Goal: Navigation & Orientation: Find specific page/section

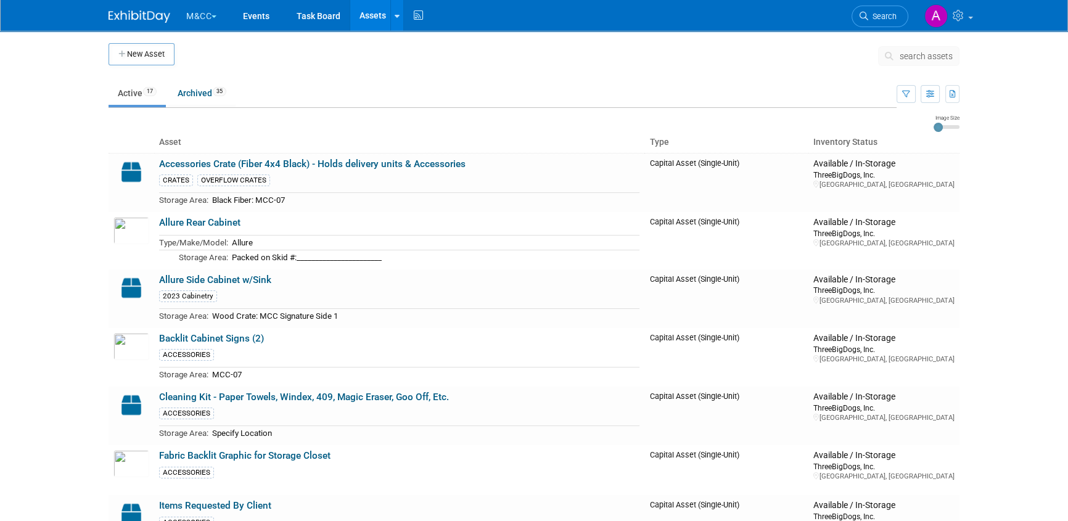
click at [205, 15] on button "M&CC" at bounding box center [208, 13] width 47 height 27
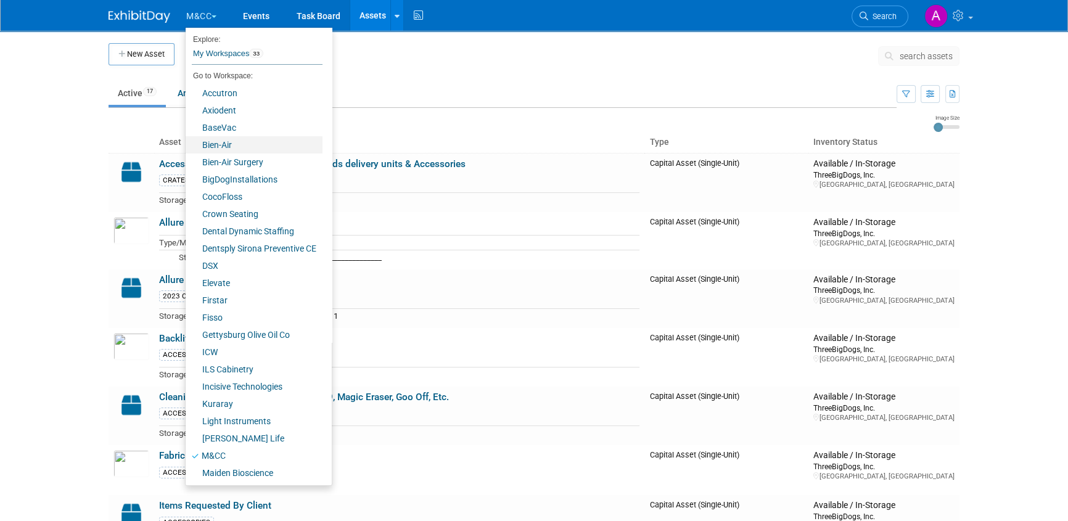
click at [219, 151] on link "Bien-Air" at bounding box center [254, 144] width 137 height 17
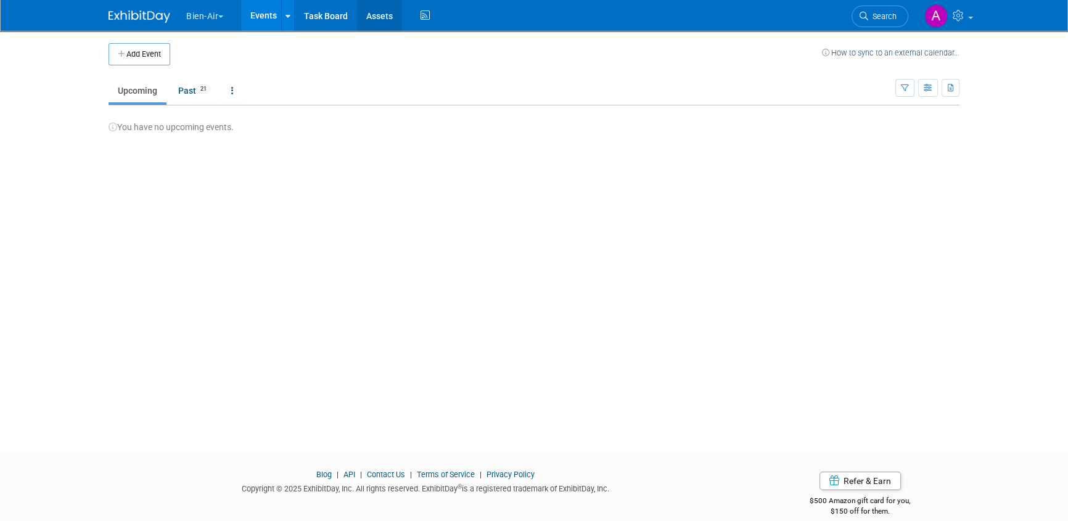
click at [386, 15] on link "Assets" at bounding box center [379, 15] width 45 height 31
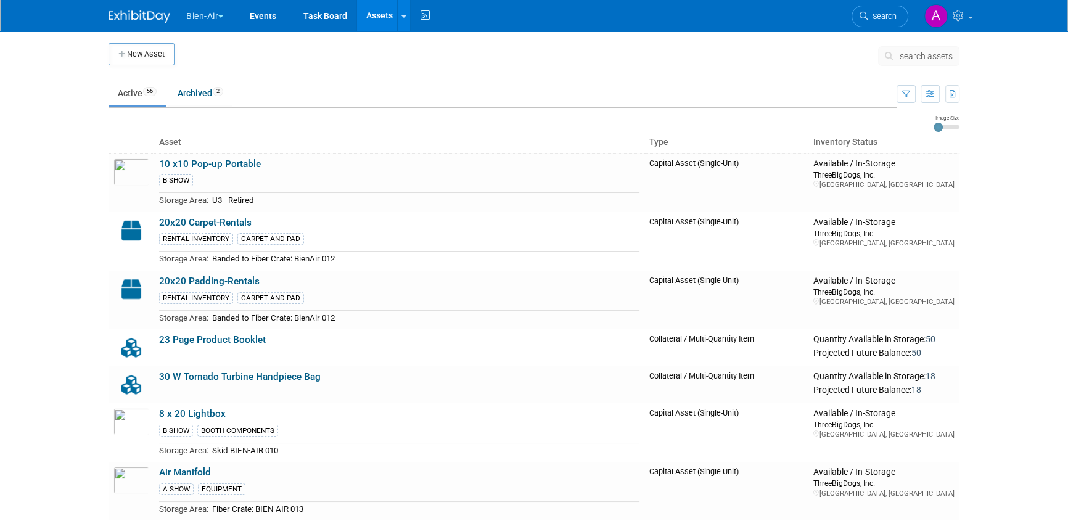
click at [210, 17] on button "Bien-Air" at bounding box center [212, 13] width 54 height 27
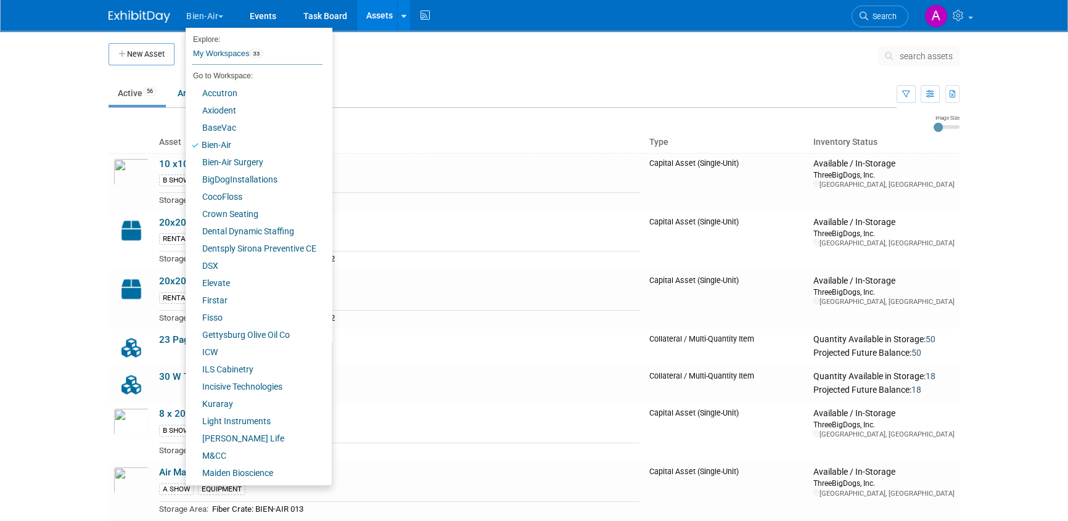
click at [73, 125] on body "Bien-Air Explore: My Workspaces 33 Go to Workspace: Accutron Axiodent BaseVac B…" at bounding box center [534, 260] width 1068 height 521
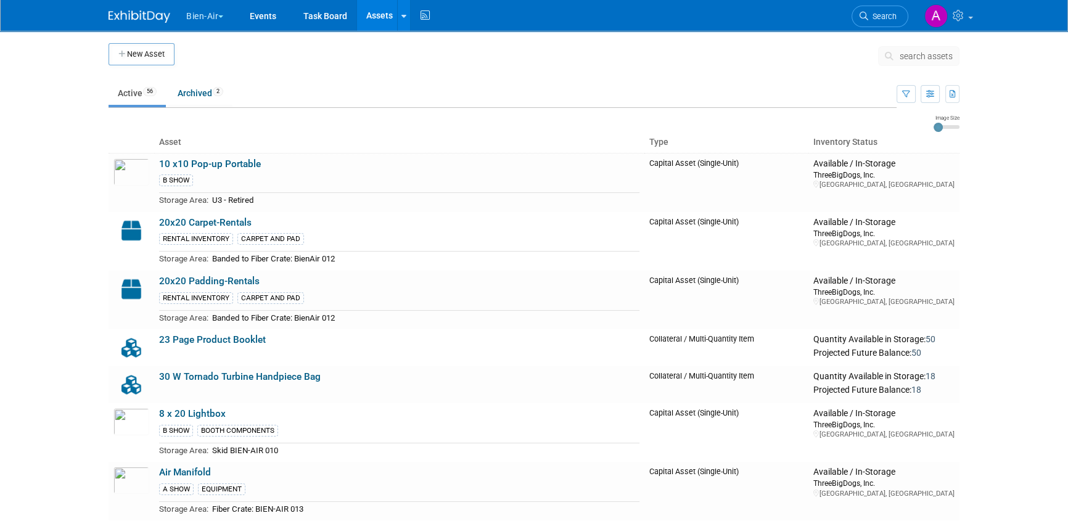
click at [207, 15] on button "Bien-Air" at bounding box center [212, 13] width 54 height 27
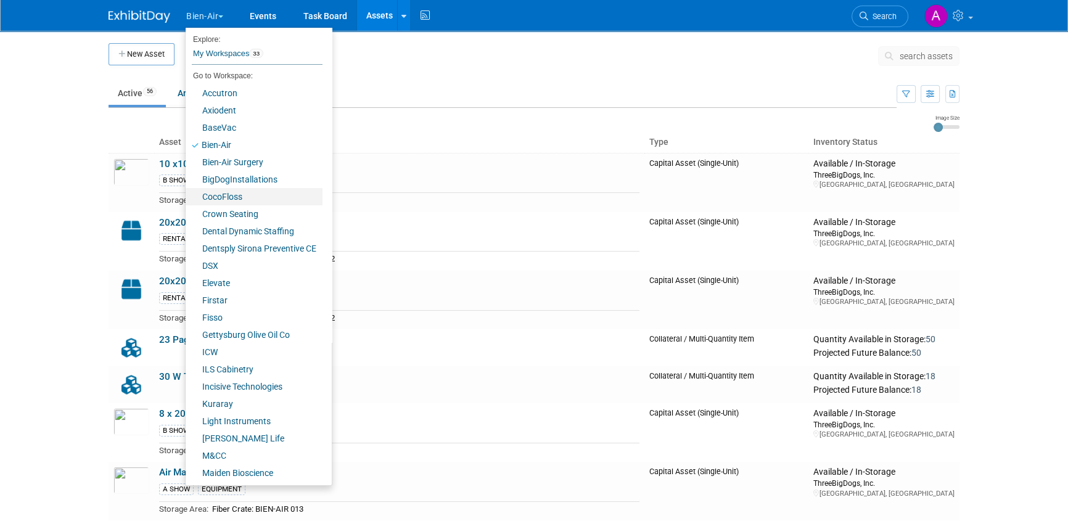
click at [229, 200] on link "CocoFloss" at bounding box center [254, 196] width 137 height 17
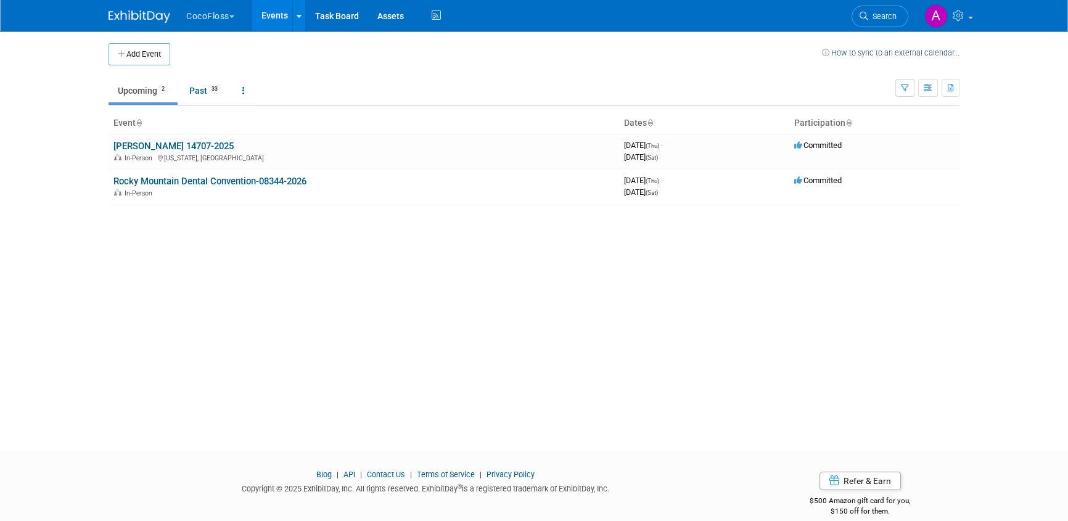
click at [233, 15] on span "button" at bounding box center [231, 16] width 5 height 2
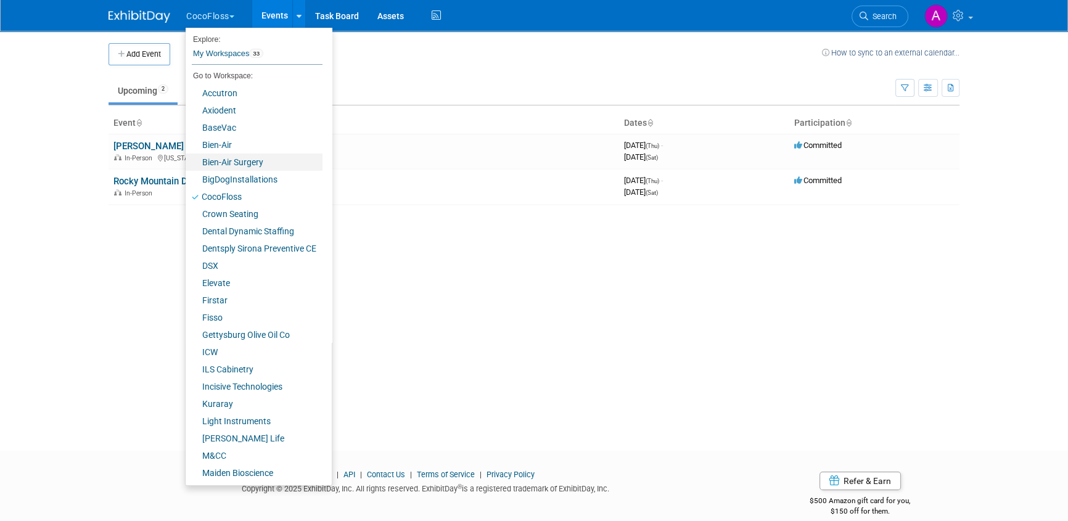
click at [227, 162] on link "Bien-Air Surgery" at bounding box center [254, 162] width 137 height 17
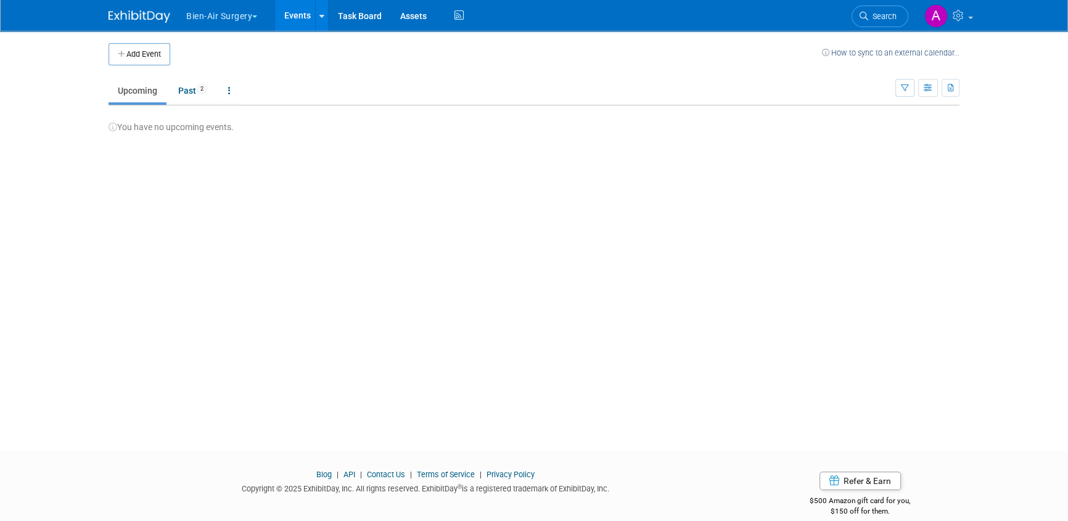
click at [250, 19] on button "Bien-Air Surgery" at bounding box center [229, 13] width 88 height 27
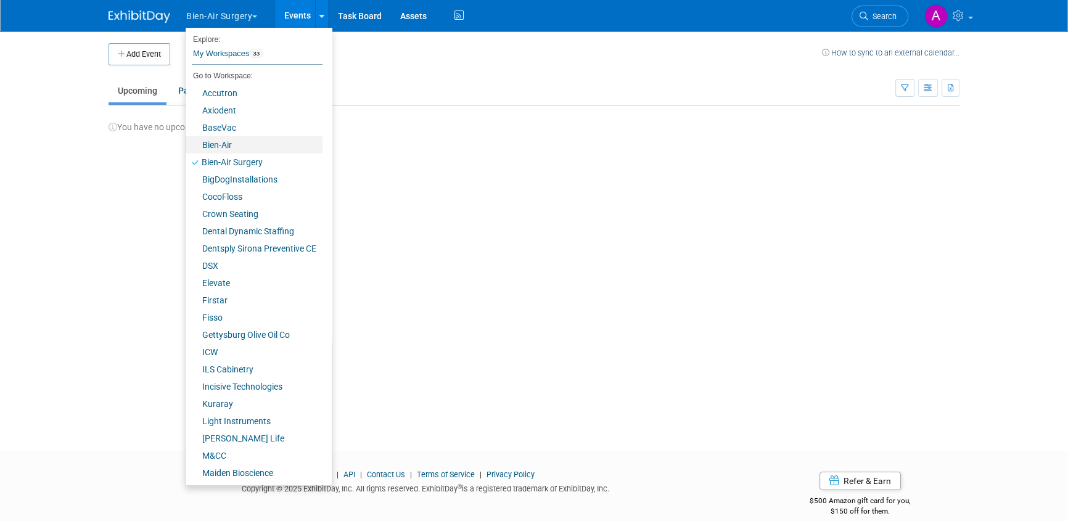
click at [228, 139] on link "Bien-Air" at bounding box center [254, 144] width 137 height 17
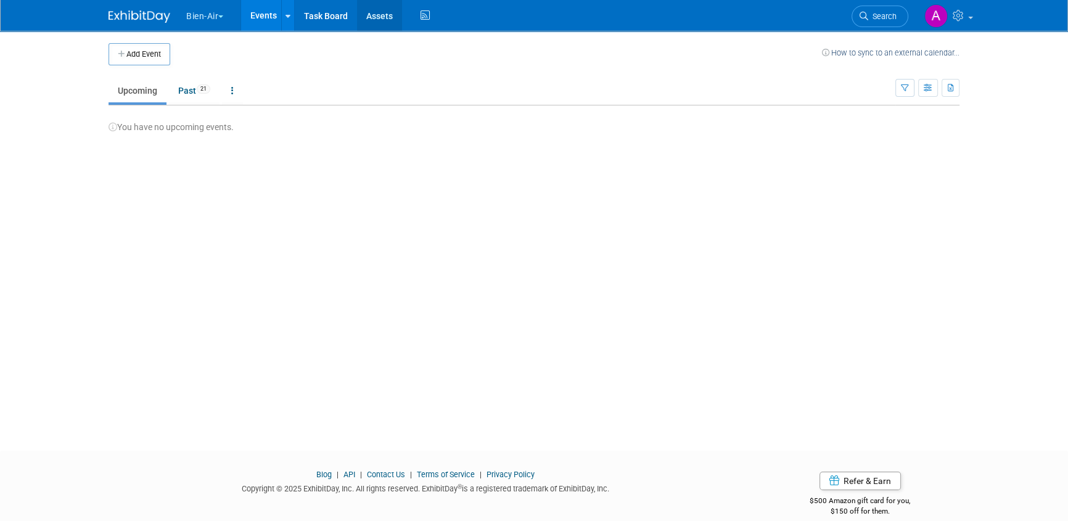
click at [386, 16] on link "Assets" at bounding box center [379, 15] width 45 height 31
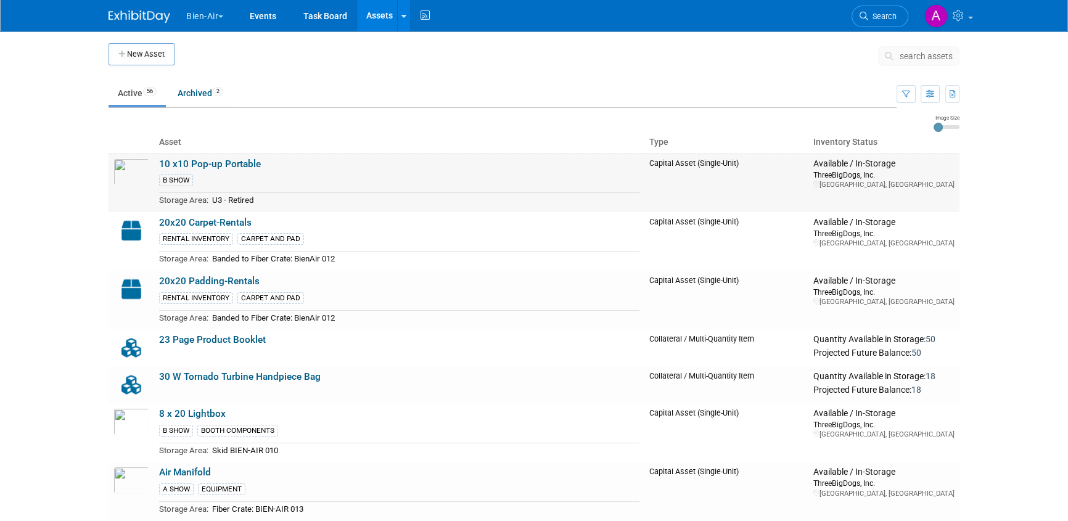
click at [200, 162] on link "10 x10 Pop-up Portable" at bounding box center [210, 164] width 102 height 11
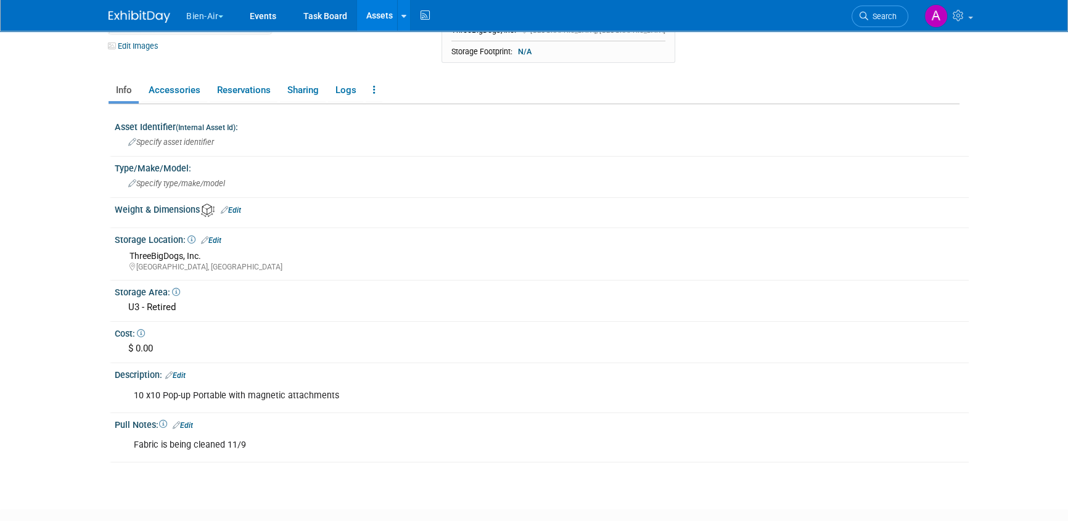
scroll to position [168, 0]
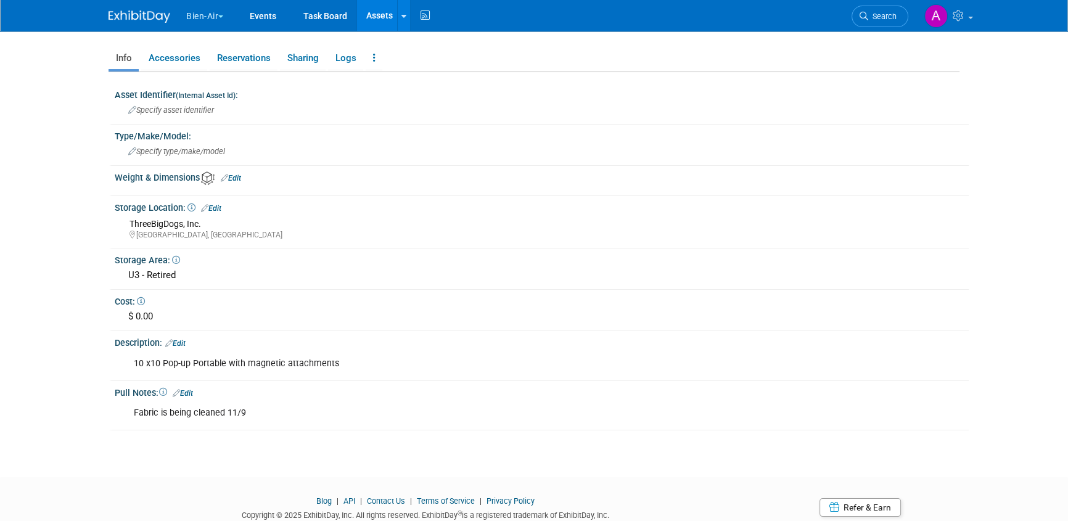
click at [163, 388] on icon at bounding box center [163, 392] width 8 height 8
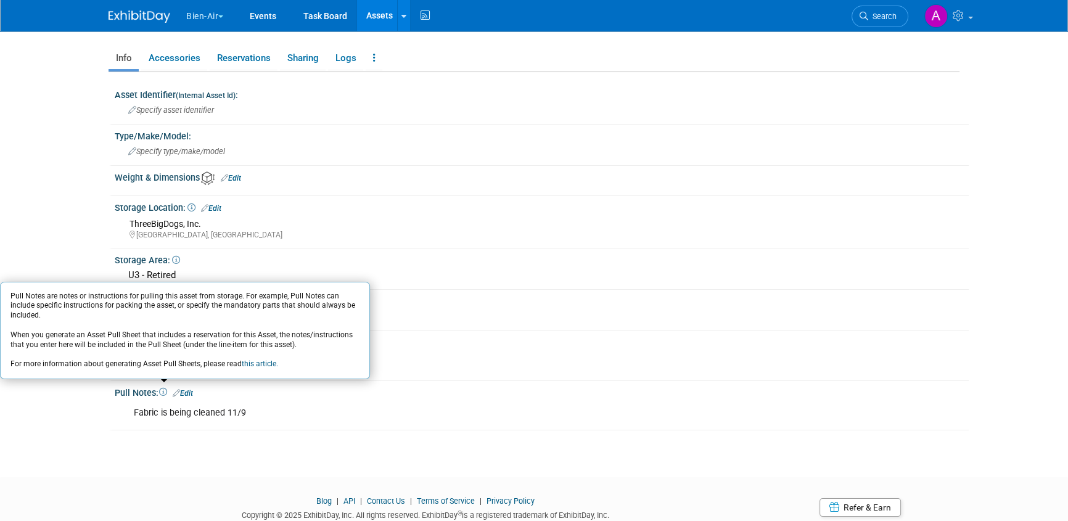
click at [189, 420] on div "Fabric is being cleaned 11/9" at bounding box center [466, 413] width 683 height 25
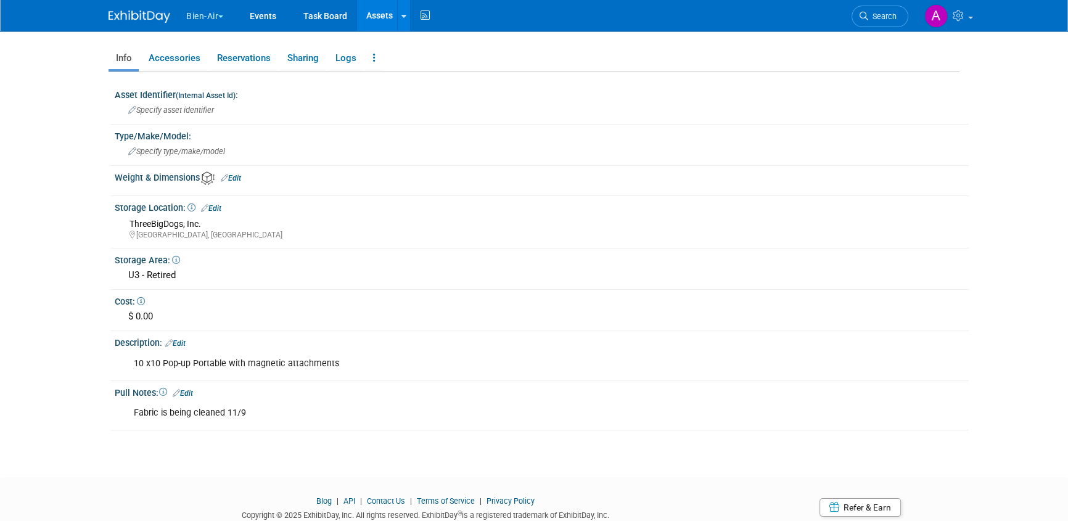
click at [186, 413] on div "Fabric is being cleaned 11/9" at bounding box center [466, 413] width 683 height 25
click at [190, 389] on link "Edit" at bounding box center [183, 393] width 20 height 9
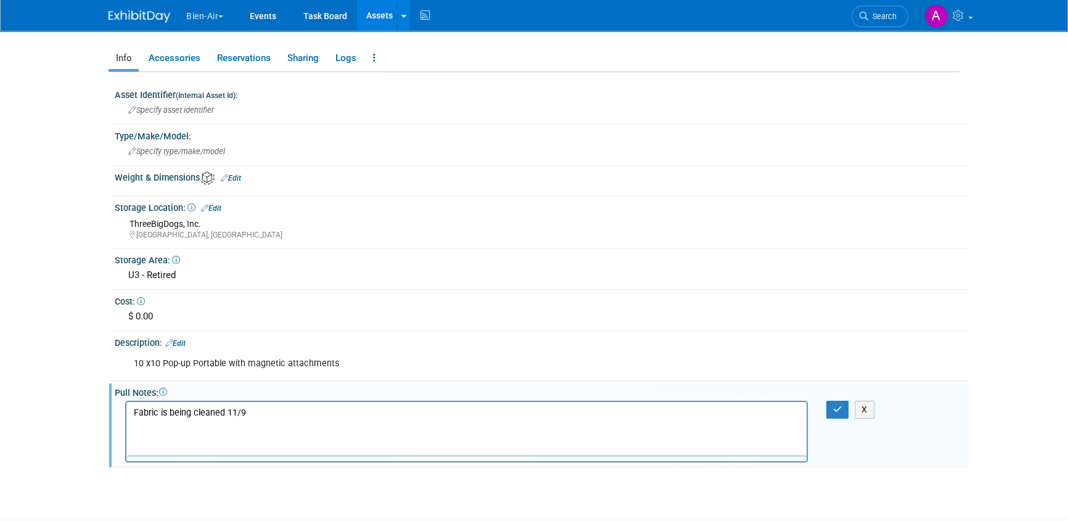
scroll to position [0, 0]
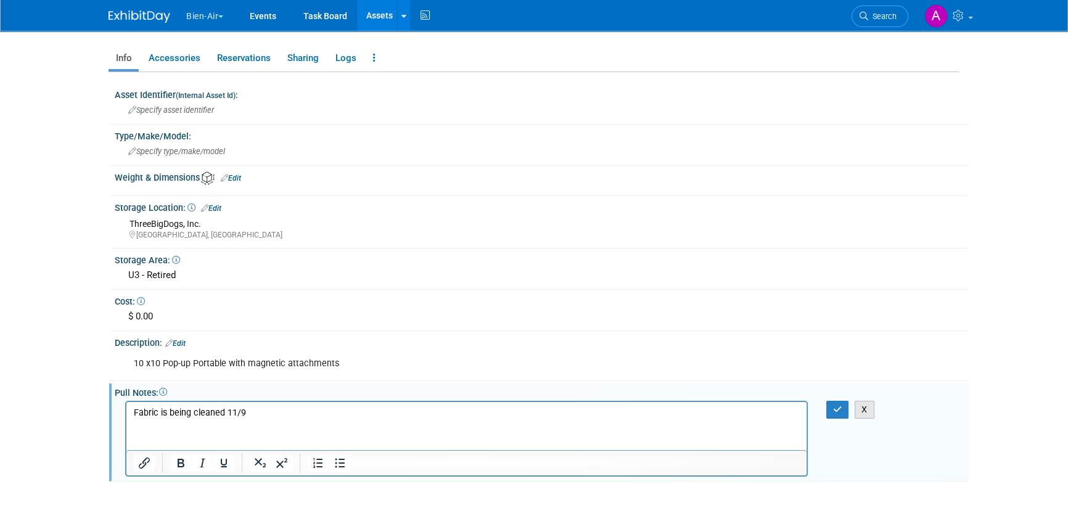
click at [864, 408] on button "X" at bounding box center [865, 410] width 20 height 18
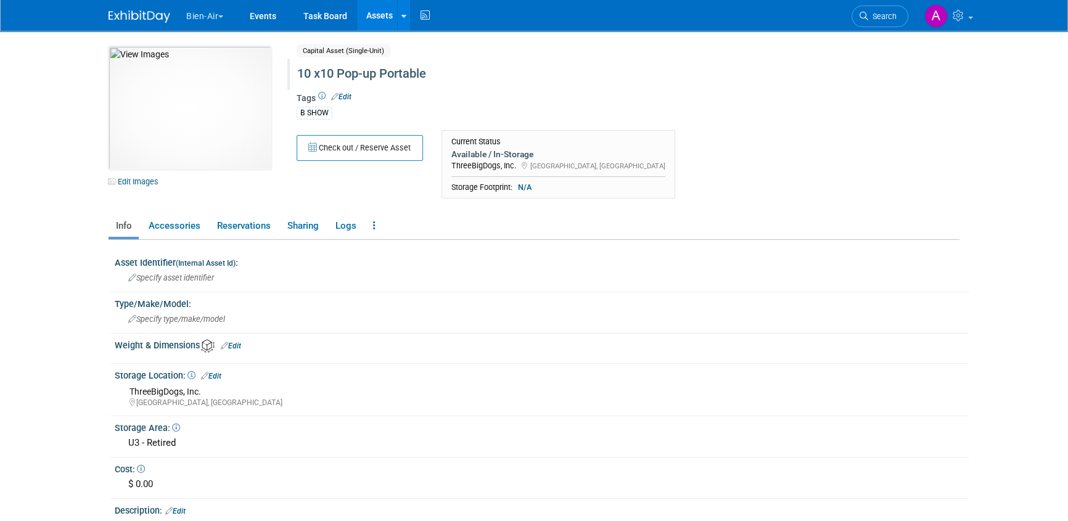
click at [376, 73] on div "10 x10 Pop-up Portable" at bounding box center [575, 74] width 565 height 22
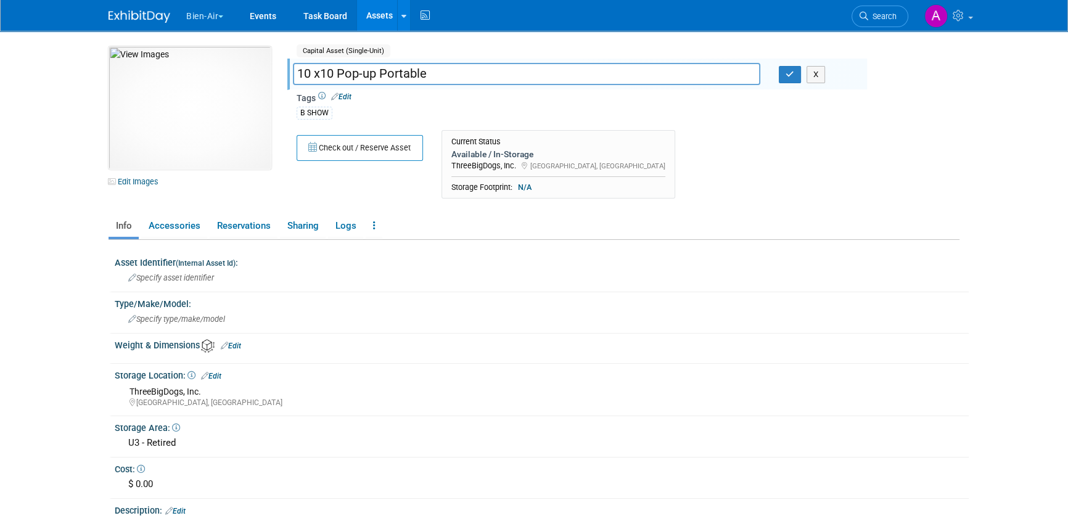
click at [376, 73] on input "10 x10 Pop-up Portable" at bounding box center [527, 74] width 468 height 22
click at [212, 17] on button "Bien-Air" at bounding box center [212, 13] width 54 height 27
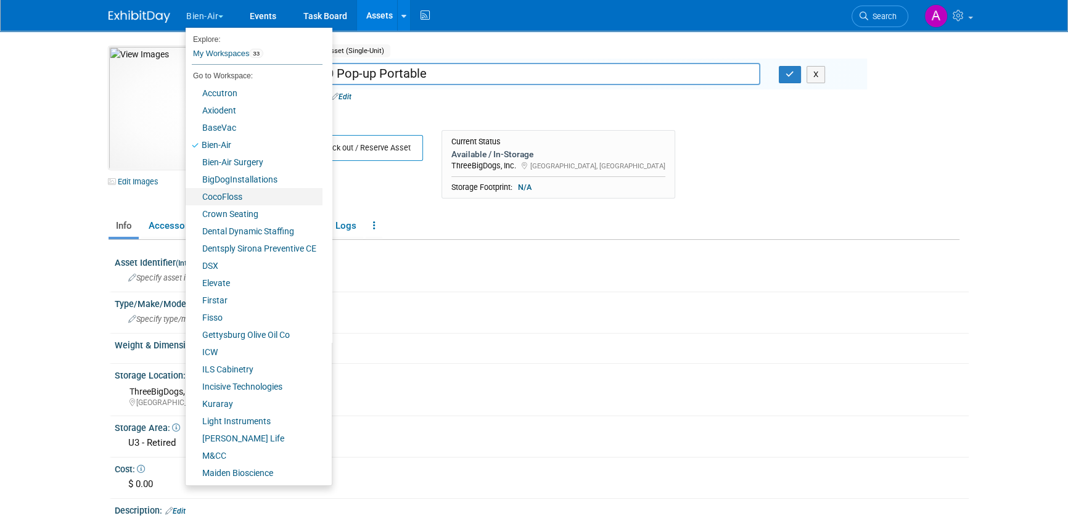
click at [233, 191] on link "CocoFloss" at bounding box center [254, 196] width 137 height 17
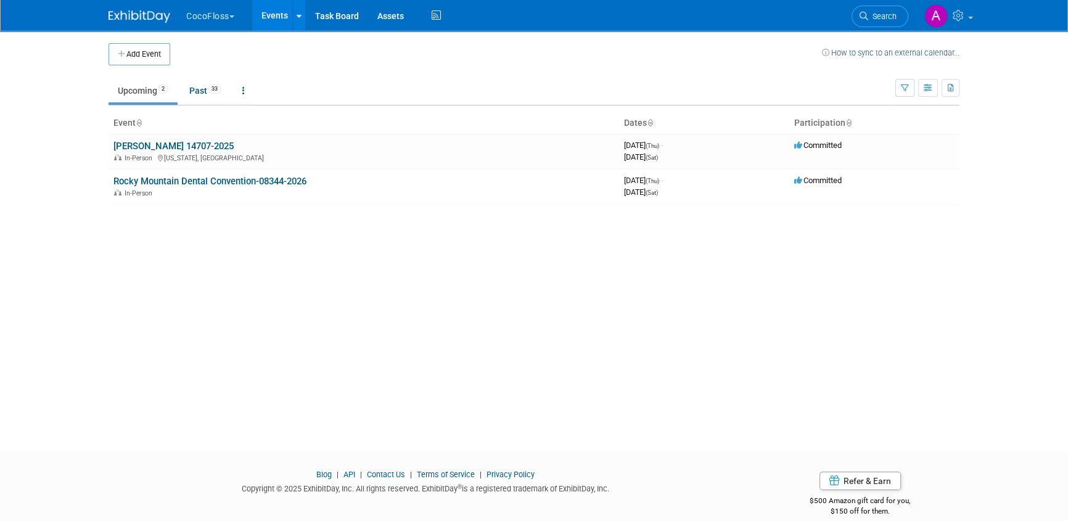
click at [200, 17] on button "CocoFloss" at bounding box center [217, 13] width 65 height 27
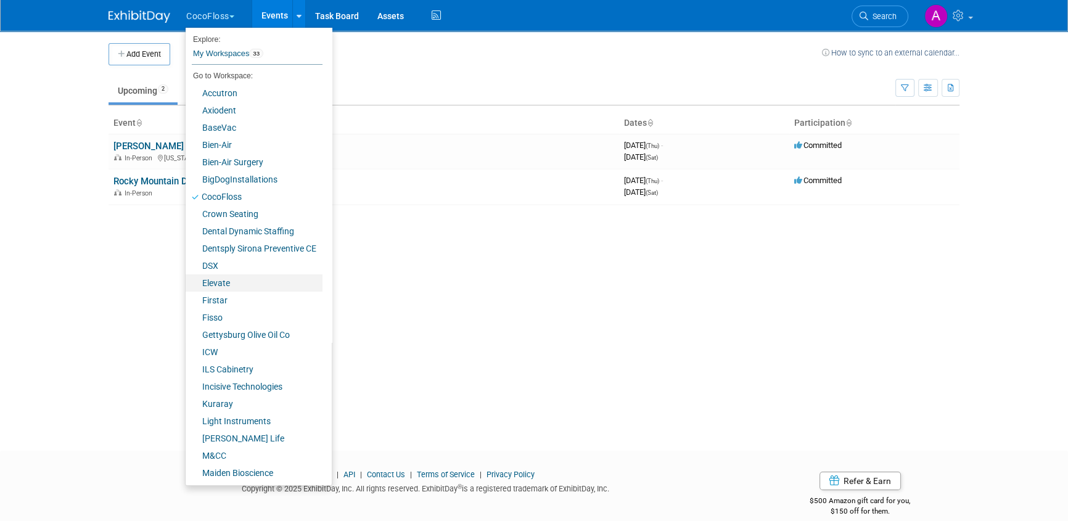
click at [222, 282] on link "Elevate" at bounding box center [254, 283] width 137 height 17
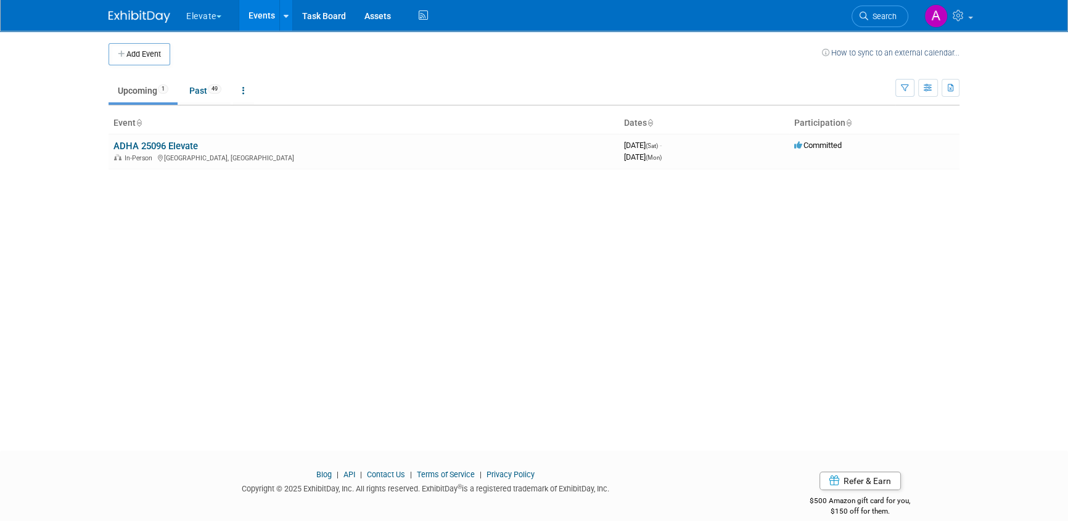
click at [210, 17] on button "Elevate" at bounding box center [211, 13] width 52 height 27
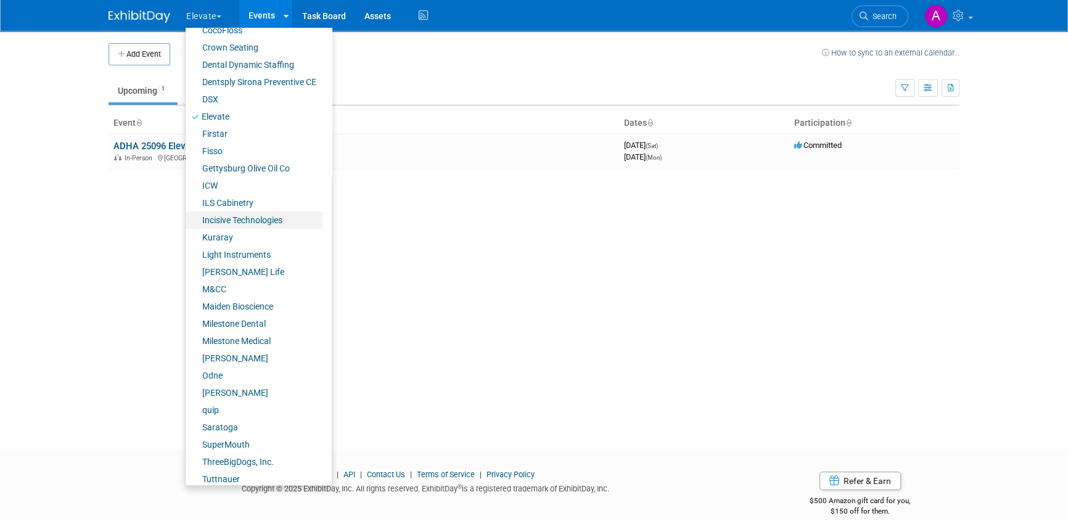
scroll to position [168, 0]
click at [218, 407] on link "quip" at bounding box center [254, 408] width 137 height 17
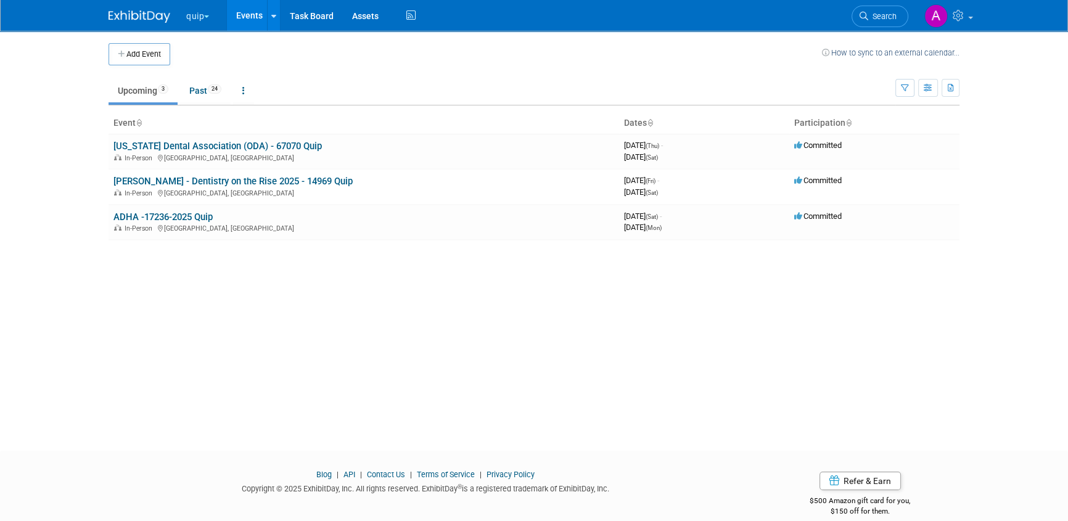
click at [200, 20] on button "quip" at bounding box center [204, 13] width 39 height 27
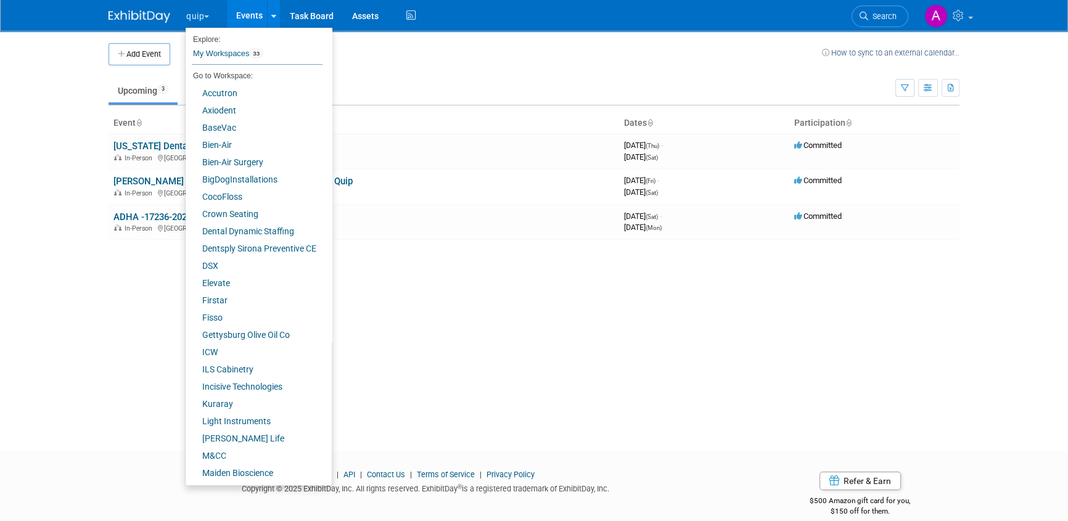
click at [144, 395] on div "Add Event How to sync to an external calendar... New Event Duplicate Event Warn…" at bounding box center [534, 230] width 870 height 398
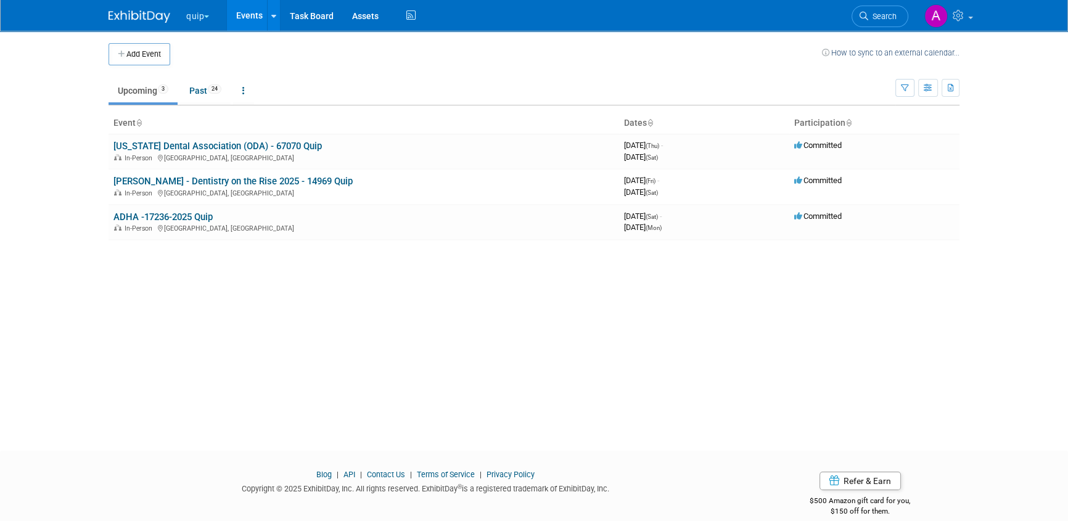
click at [190, 18] on button "quip" at bounding box center [204, 13] width 39 height 27
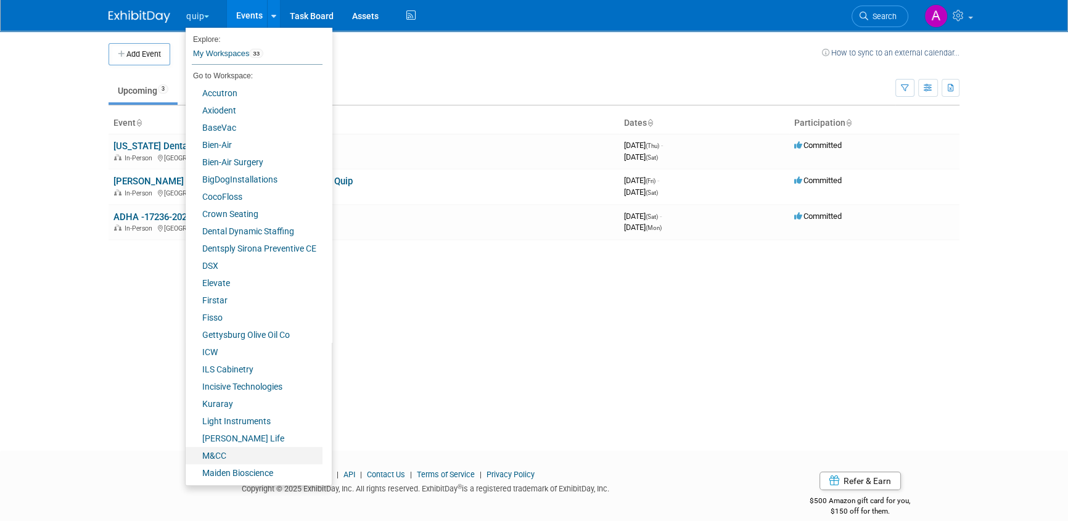
click at [223, 453] on link "M&CC" at bounding box center [254, 455] width 137 height 17
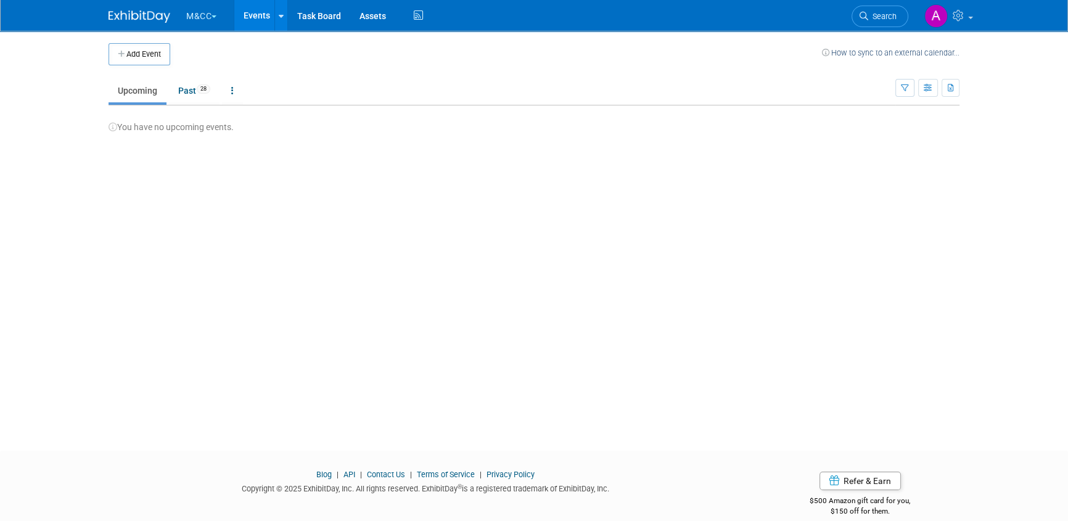
click at [202, 10] on button "M&CC" at bounding box center [208, 13] width 47 height 27
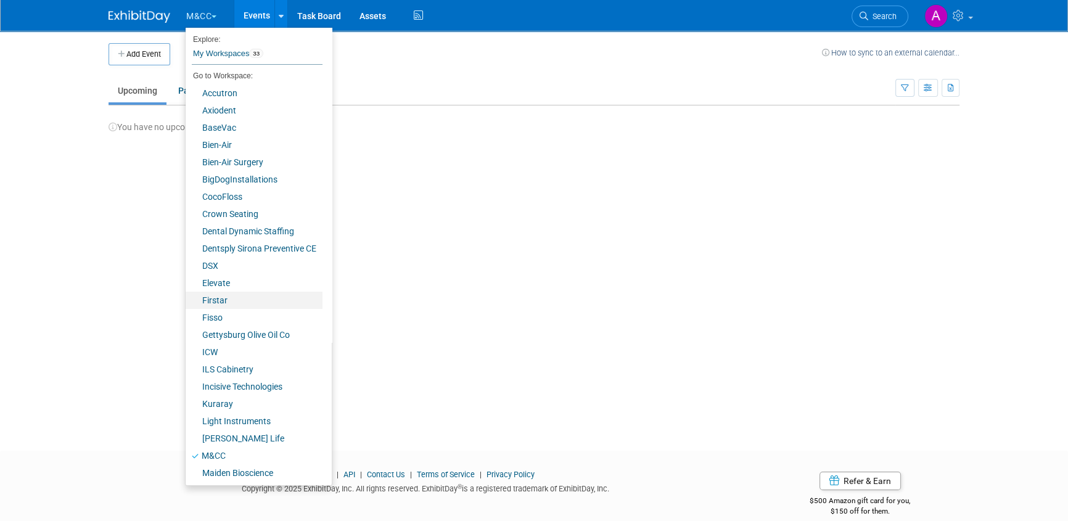
click at [222, 299] on link "Firstar" at bounding box center [254, 300] width 137 height 17
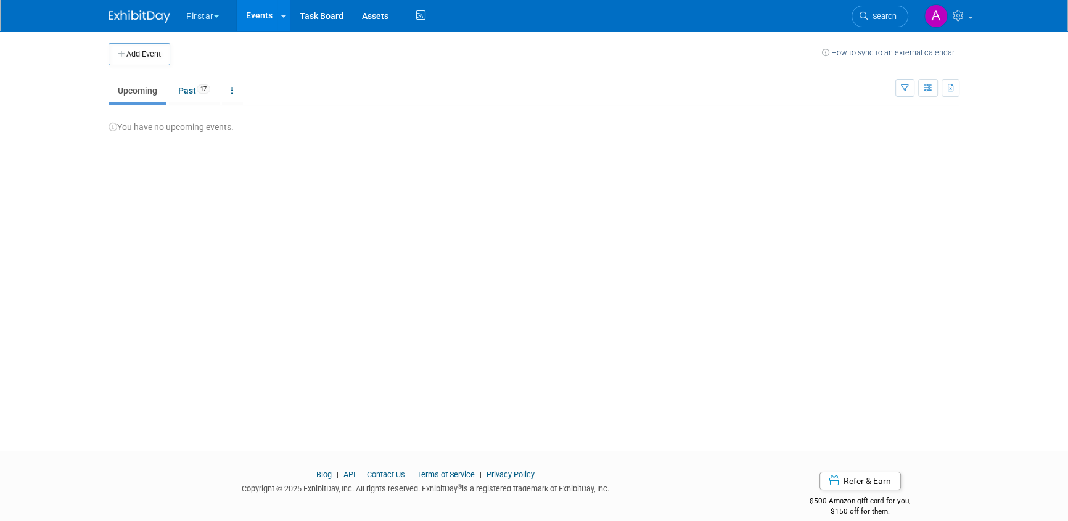
click at [403, 184] on div "Add Event How to sync to an external calendar... New Event Duplicate Event Warn…" at bounding box center [534, 230] width 870 height 398
click at [215, 15] on button "Firstar" at bounding box center [209, 13] width 49 height 27
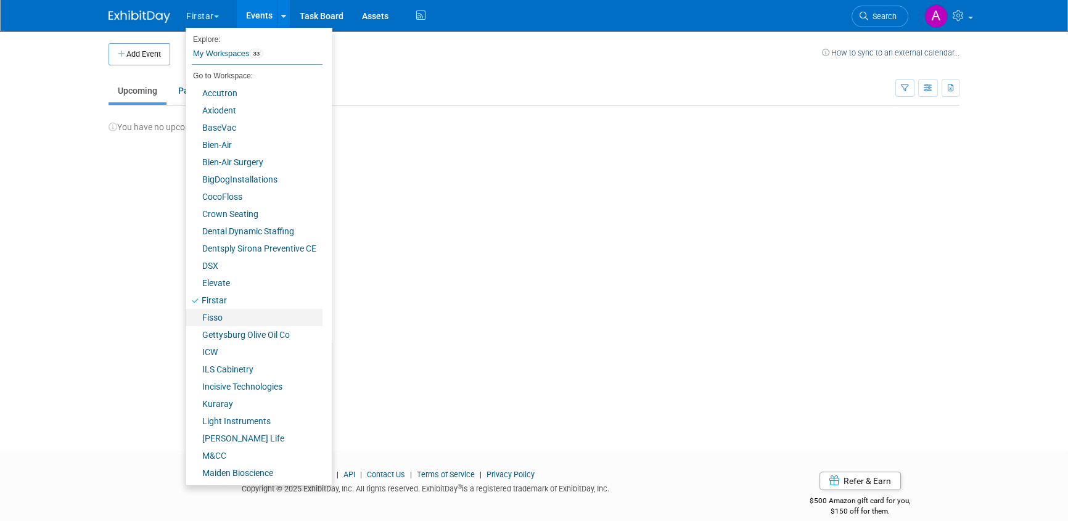
click at [220, 317] on link "Fisso" at bounding box center [254, 317] width 137 height 17
